Goal: Task Accomplishment & Management: Use online tool/utility

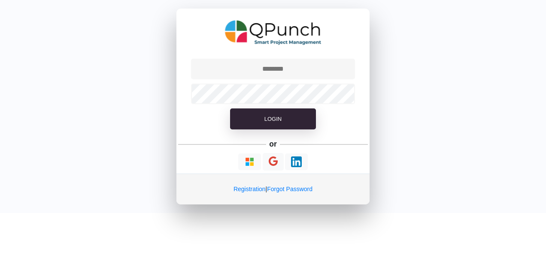
click at [253, 70] on input "text" at bounding box center [273, 69] width 164 height 21
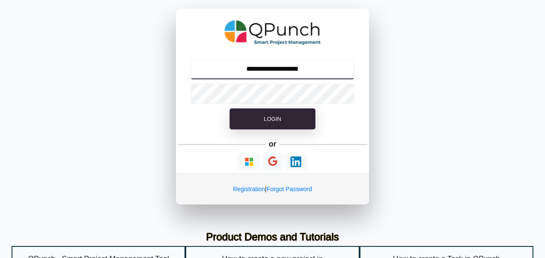
type input "**********"
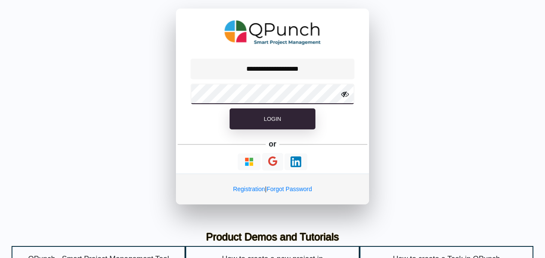
click at [230, 109] on button "Login" at bounding box center [273, 119] width 86 height 21
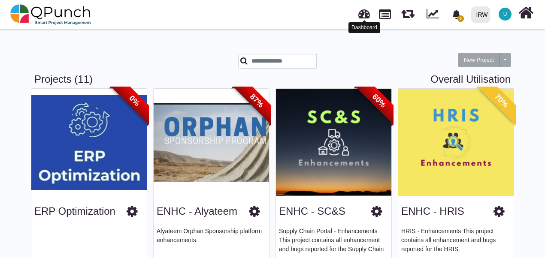
click at [366, 17] on link at bounding box center [364, 13] width 12 height 14
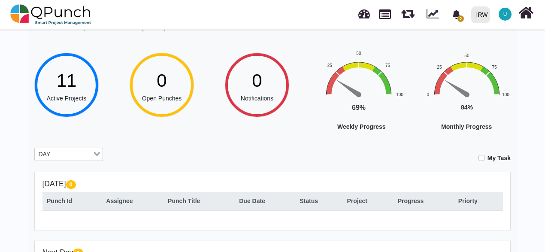
scroll to position [86, 0]
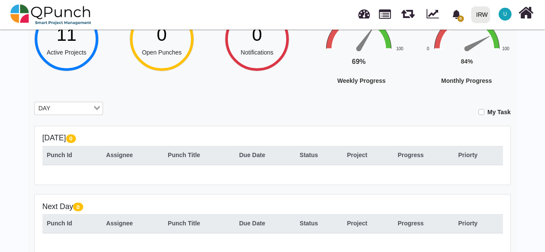
click at [76, 100] on div "**********" at bounding box center [272, 148] width 489 height 379
click at [74, 106] on input "Search for option" at bounding box center [64, 108] width 56 height 9
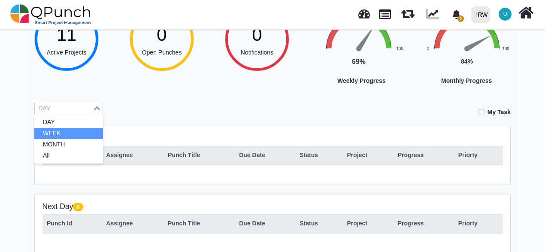
click at [73, 135] on li "WEEK" at bounding box center [68, 133] width 69 height 11
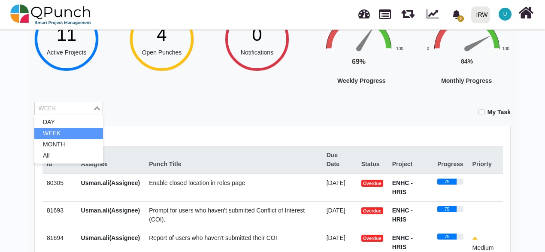
click at [97, 107] on icon "Search for option" at bounding box center [97, 108] width 6 height 4
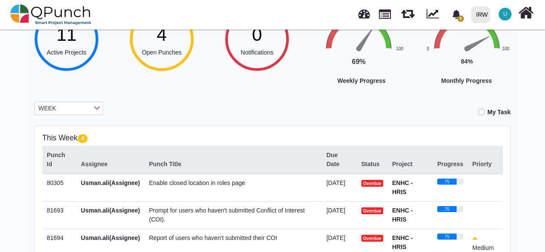
click at [97, 107] on icon "Search for option" at bounding box center [97, 108] width 6 height 4
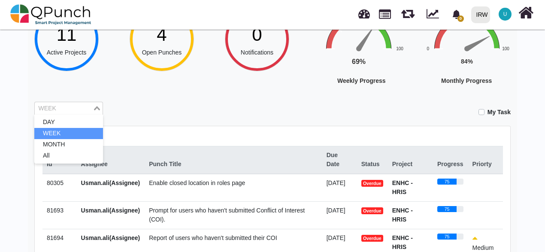
click at [97, 107] on icon "Search for option" at bounding box center [97, 108] width 6 height 4
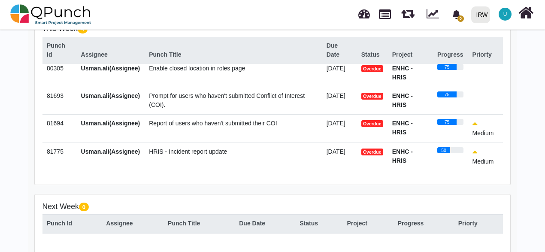
scroll to position [9, 0]
